Goal: Task Accomplishment & Management: Use online tool/utility

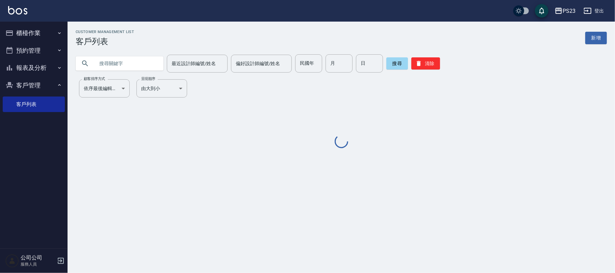
click at [129, 68] on input "text" at bounding box center [126, 63] width 63 height 18
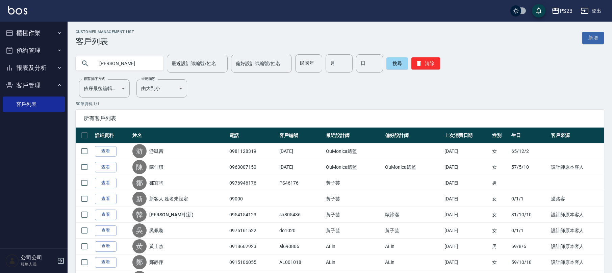
type input "[PERSON_NAME]"
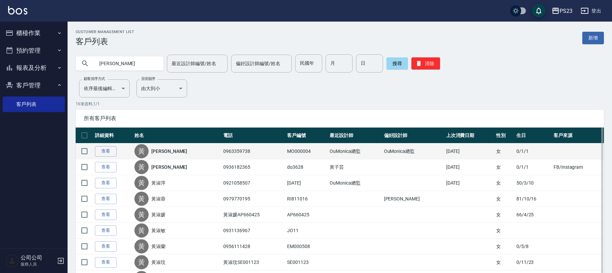
click at [100, 145] on td "查看" at bounding box center [113, 152] width 40 height 16
click at [99, 150] on link "查看" at bounding box center [106, 151] width 22 height 10
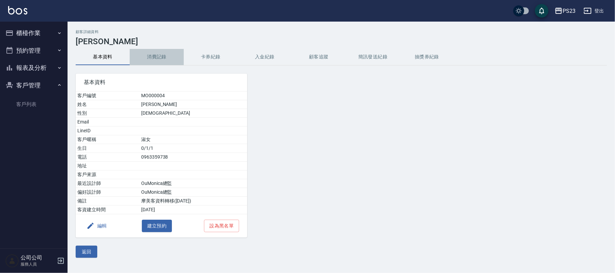
click at [156, 55] on button "消費記錄" at bounding box center [157, 57] width 54 height 16
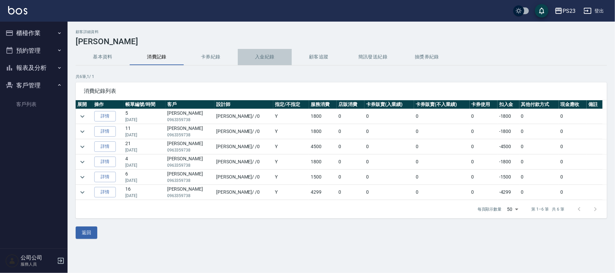
click at [268, 55] on button "入金紀錄" at bounding box center [265, 57] width 54 height 16
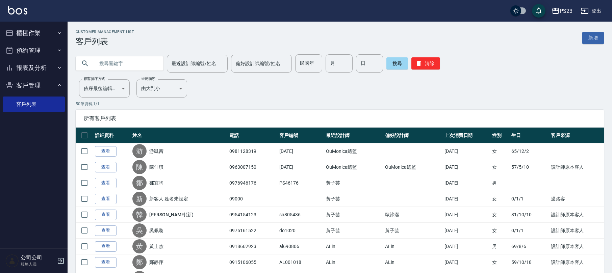
click at [122, 60] on input "text" at bounding box center [126, 63] width 63 height 18
type input "黃淑萍"
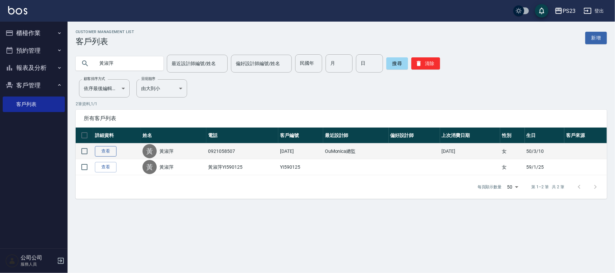
click at [103, 148] on link "查看" at bounding box center [106, 151] width 22 height 10
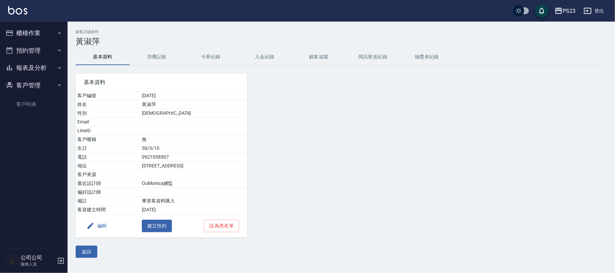
click at [154, 56] on button "消費記錄" at bounding box center [157, 57] width 54 height 16
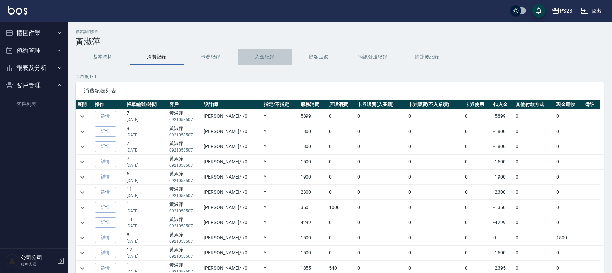
click at [260, 60] on button "入金紀錄" at bounding box center [265, 57] width 54 height 16
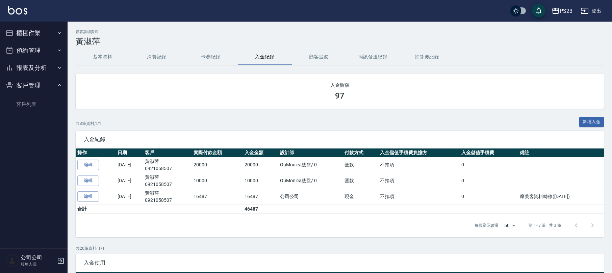
click at [115, 59] on button "基本資料" at bounding box center [103, 57] width 54 height 16
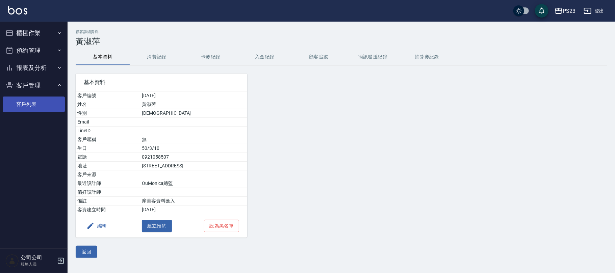
click at [7, 100] on link "客戶列表" at bounding box center [34, 105] width 62 height 16
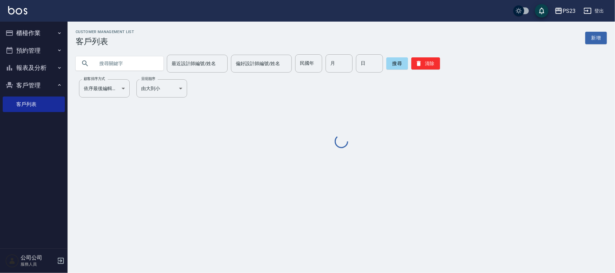
click at [112, 66] on input "text" at bounding box center [126, 63] width 63 height 18
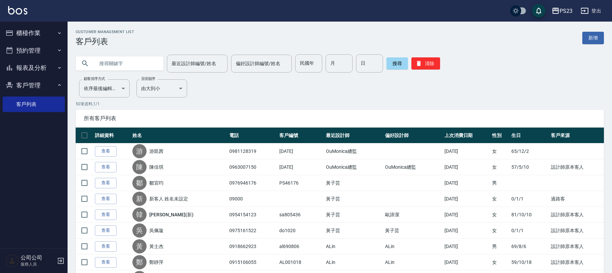
click at [39, 31] on button "櫃檯作業" at bounding box center [34, 33] width 62 height 18
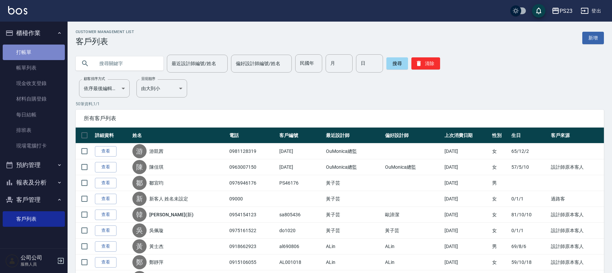
click at [46, 54] on link "打帳單" at bounding box center [34, 53] width 62 height 16
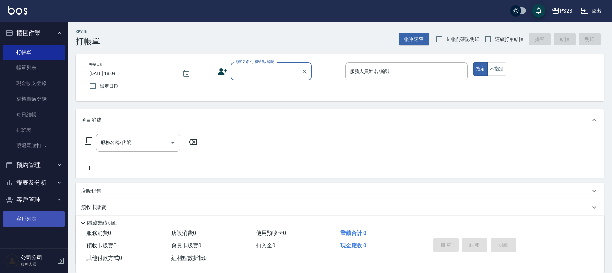
click at [32, 216] on link "客戶列表" at bounding box center [34, 219] width 62 height 16
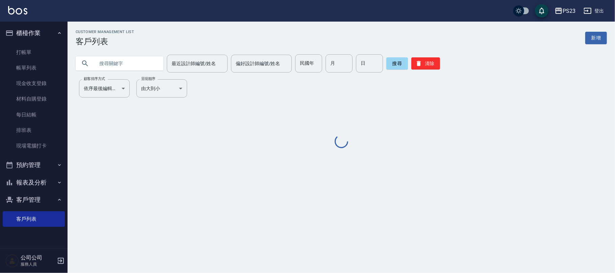
click at [111, 53] on div "最近設計師編號/姓名 最近設計師編號/姓名 偏好設計師編號/姓名 偏好設計師編號/姓名 民國年 民國年 月 月 日 日 搜尋 清除" at bounding box center [337, 59] width 539 height 26
click at [108, 65] on input "text" at bounding box center [126, 63] width 63 height 18
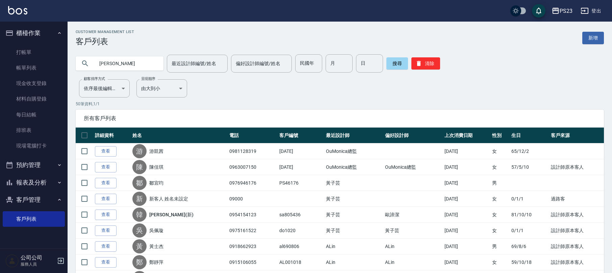
type input "[PERSON_NAME]"
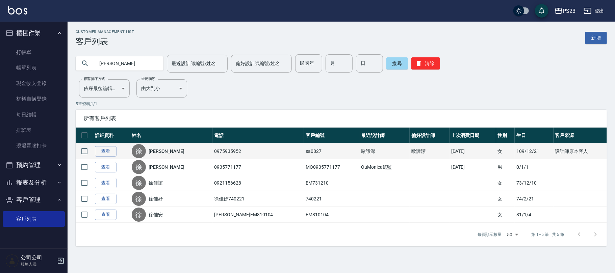
click at [160, 145] on div "[PERSON_NAME]" at bounding box center [171, 151] width 79 height 14
click at [163, 149] on link "[PERSON_NAME]" at bounding box center [167, 151] width 36 height 7
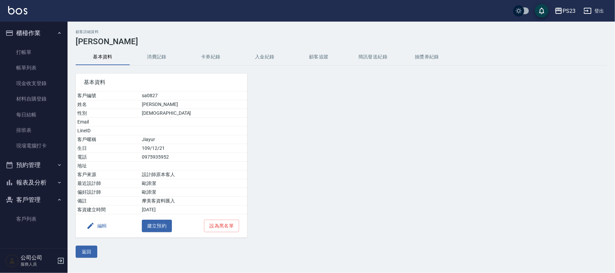
click at [262, 57] on button "入金紀錄" at bounding box center [265, 57] width 54 height 16
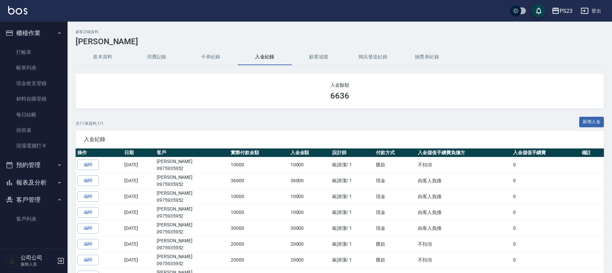
scroll to position [90, 0]
